Goal: Communication & Community: Connect with others

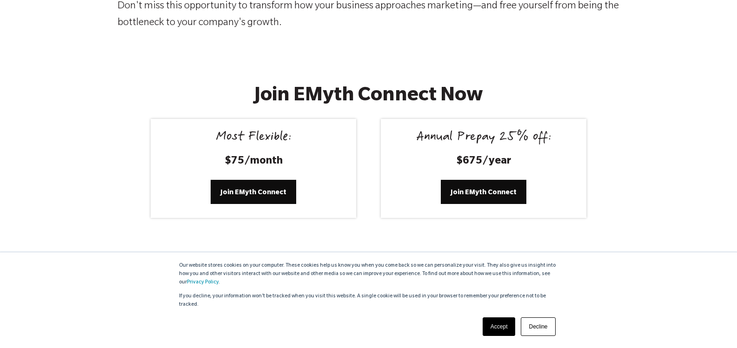
scroll to position [1721, 0]
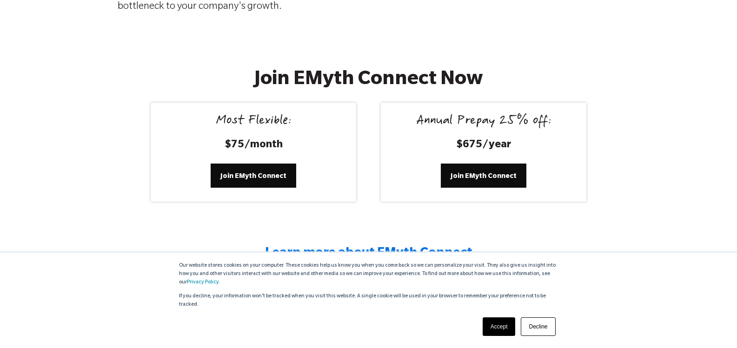
click at [498, 328] on link "Accept" at bounding box center [499, 327] width 33 height 19
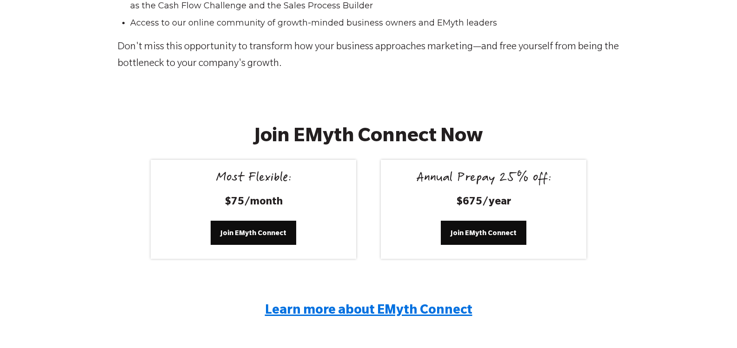
scroll to position [1678, 0]
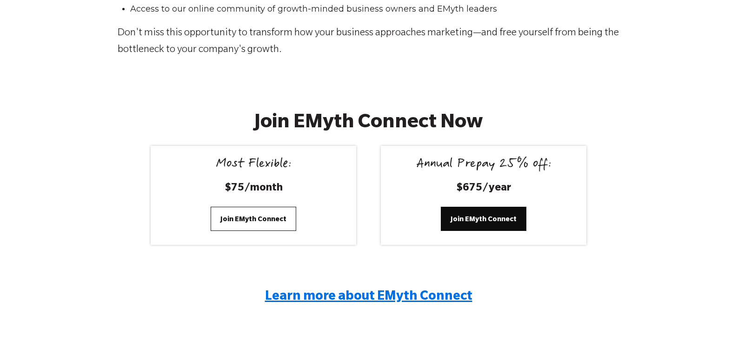
click at [265, 221] on span "Join EMyth Connect" at bounding box center [253, 219] width 66 height 10
click at [360, 299] on span "Learn more about EMyth Connect" at bounding box center [368, 298] width 207 height 14
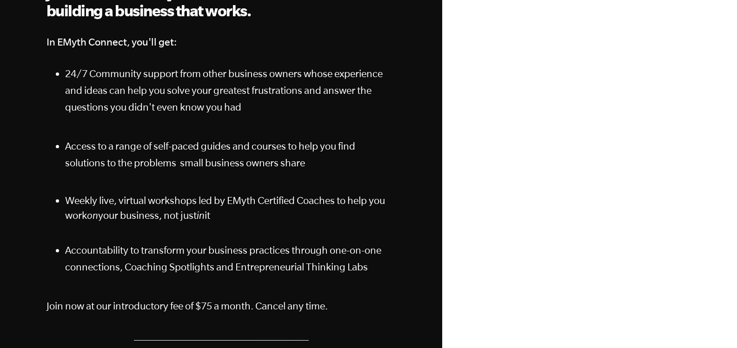
scroll to position [186, 0]
